Goal: Task Accomplishment & Management: Manage account settings

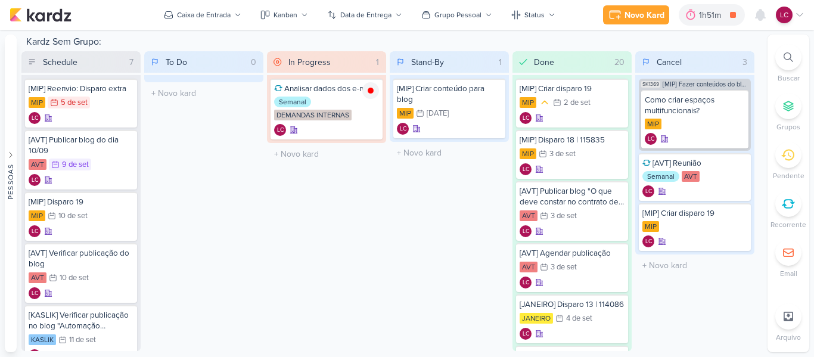
click at [799, 21] on div "LC" at bounding box center [790, 15] width 29 height 17
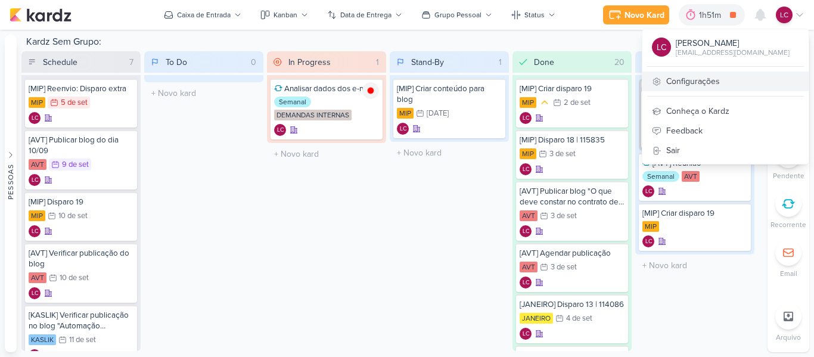
click at [693, 73] on link "Configurações" at bounding box center [725, 81] width 166 height 20
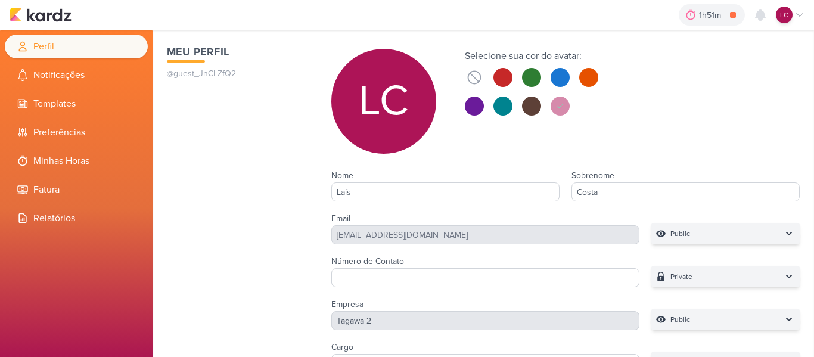
click at [98, 146] on ul "Perfil Notificações Templates Preferências Minhas Horas Fatura" at bounding box center [76, 132] width 153 height 195
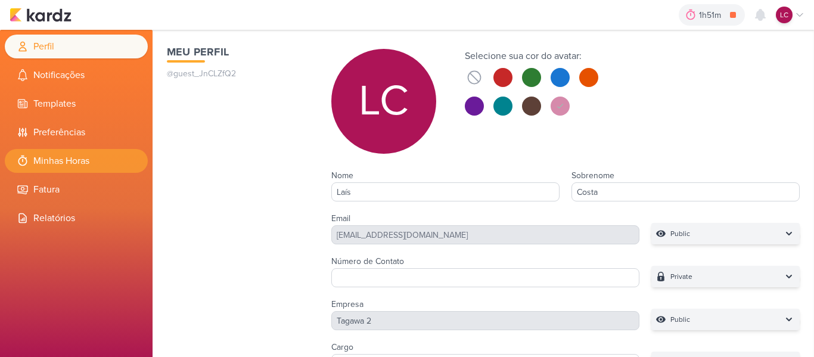
click at [103, 158] on li "Minhas Horas" at bounding box center [76, 161] width 143 height 24
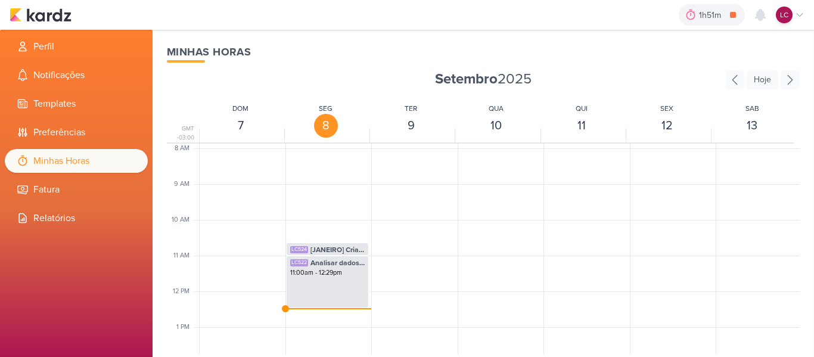
click at [63, 5] on div "1h51m Analisar dados dos e-mails 0h0m Hoje 1h51m Semana 0h0m Mês 0h0m Nenhuma S…" at bounding box center [407, 15] width 795 height 30
click at [70, 10] on img at bounding box center [41, 15] width 62 height 14
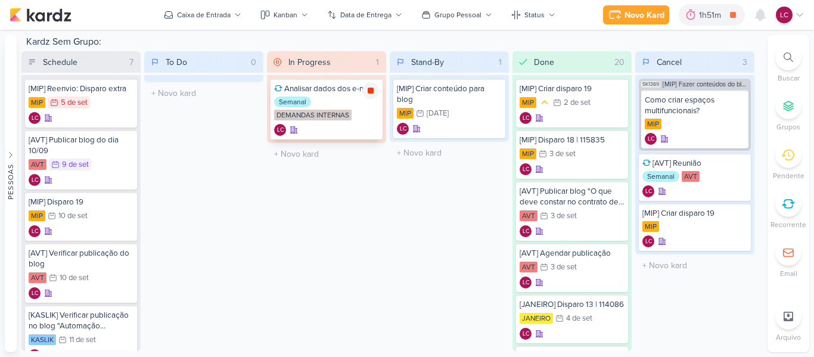
click at [365, 90] on div at bounding box center [370, 90] width 17 height 17
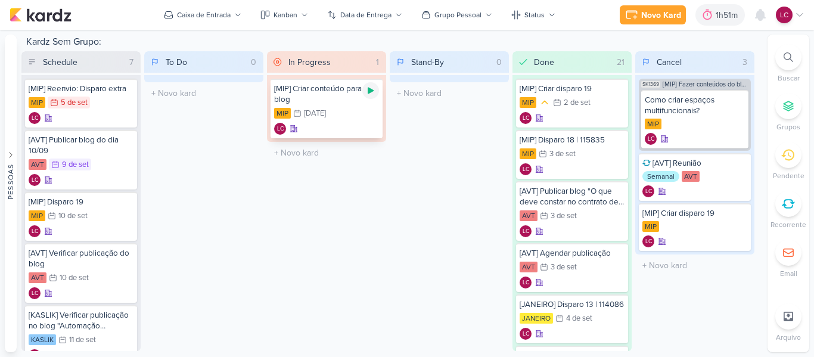
click at [374, 96] on div at bounding box center [370, 90] width 17 height 17
